Goal: Browse casually

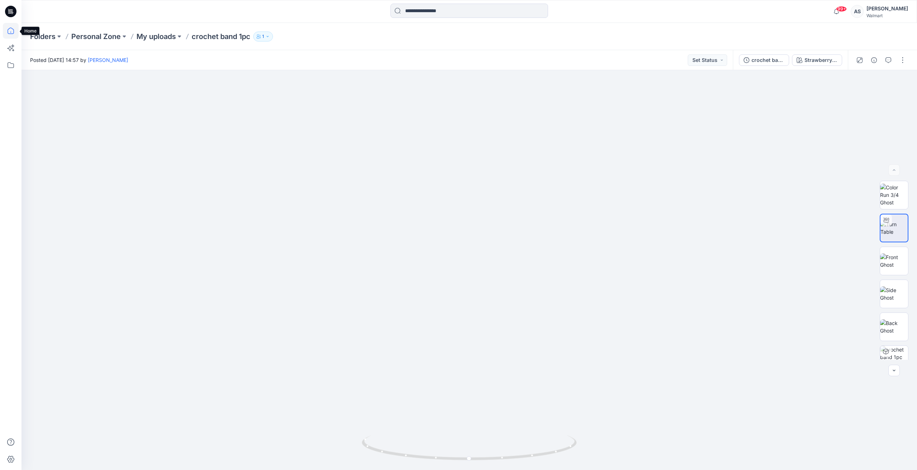
click at [6, 28] on icon at bounding box center [11, 31] width 16 height 16
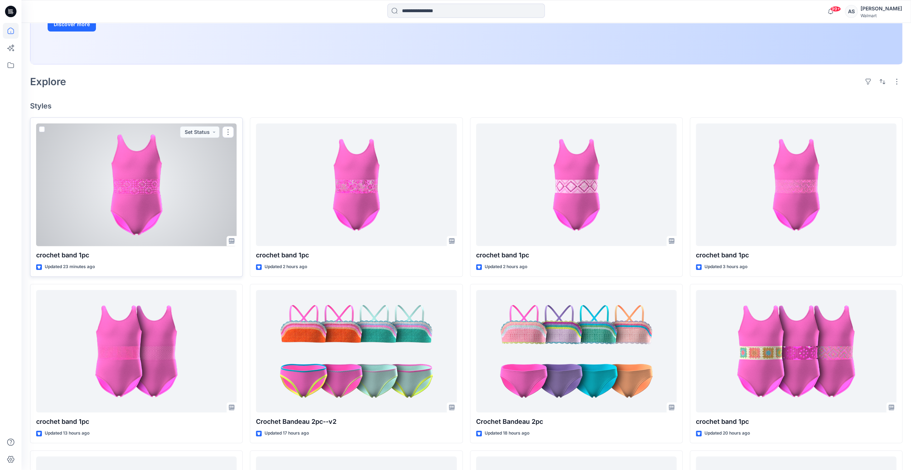
scroll to position [179, 0]
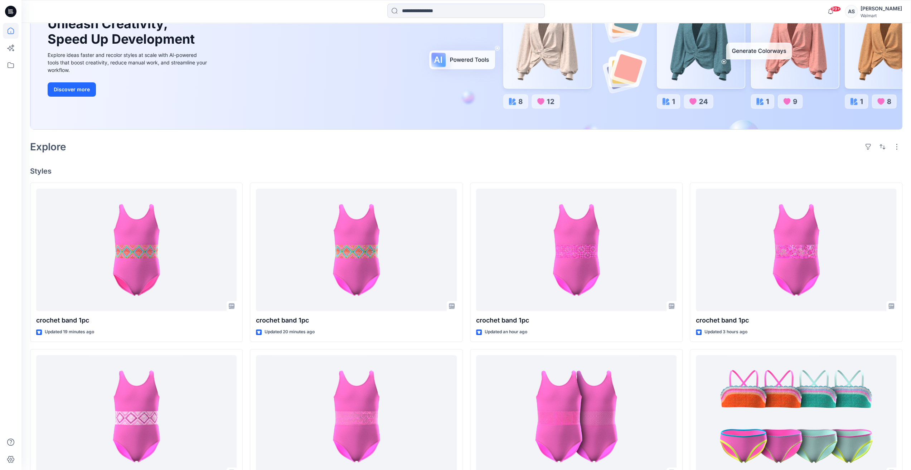
scroll to position [179, 0]
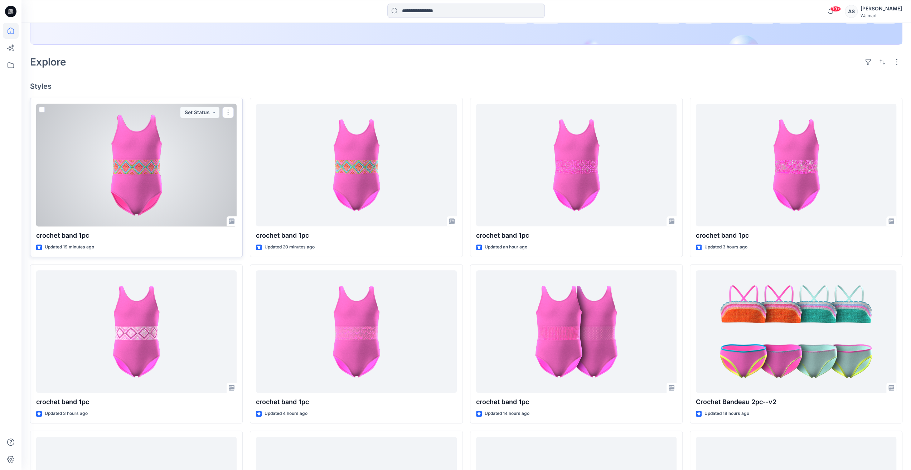
click at [143, 170] on div at bounding box center [136, 165] width 201 height 123
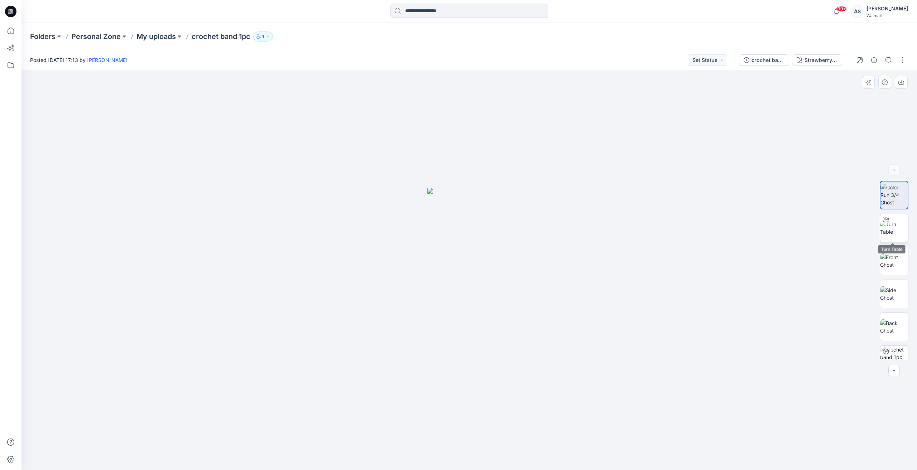
click at [897, 231] on img at bounding box center [894, 228] width 28 height 15
drag, startPoint x: 468, startPoint y: 452, endPoint x: 427, endPoint y: 447, distance: 41.8
click at [427, 447] on icon at bounding box center [470, 448] width 217 height 27
